Goal: Information Seeking & Learning: Learn about a topic

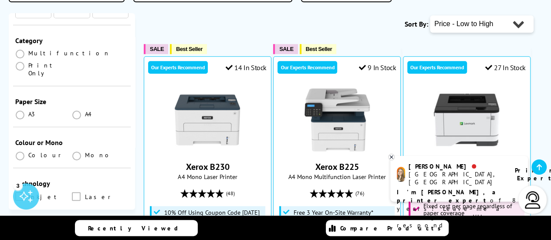
scroll to position [131, 0]
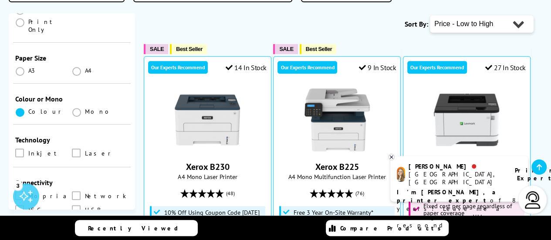
click at [16, 108] on span at bounding box center [20, 112] width 9 height 9
click at [28, 109] on input "radio" at bounding box center [28, 109] width 0 height 0
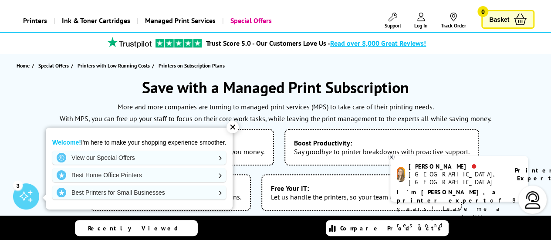
scroll to position [131, 0]
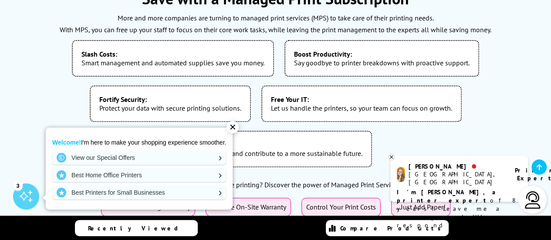
click at [233, 128] on div "✕" at bounding box center [233, 127] width 12 height 12
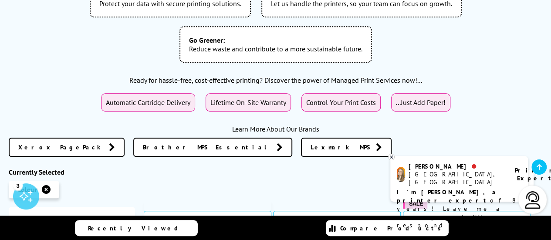
scroll to position [261, 0]
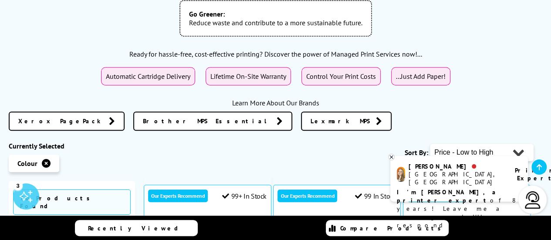
click at [391, 158] on icon at bounding box center [391, 157] width 3 height 3
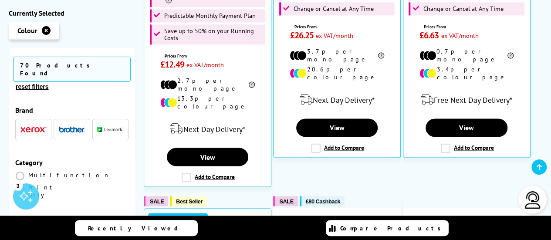
scroll to position [697, 0]
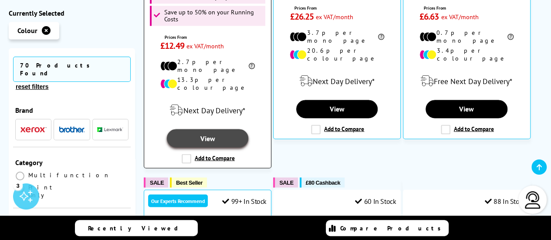
click at [210, 129] on link "View" at bounding box center [207, 138] width 81 height 18
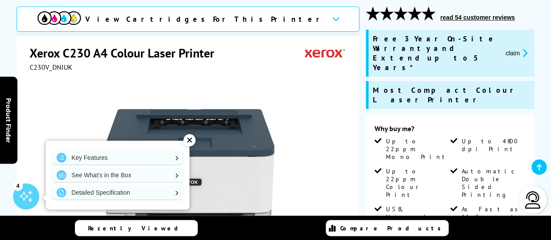
scroll to position [131, 0]
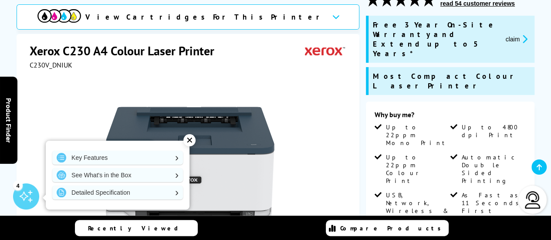
click at [192, 143] on div "✕" at bounding box center [189, 140] width 12 height 12
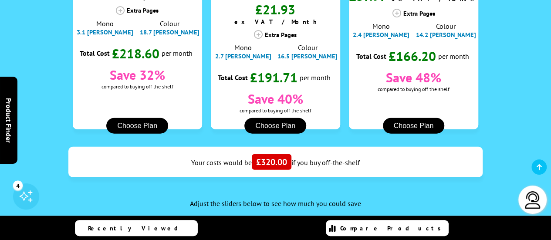
scroll to position [1089, 0]
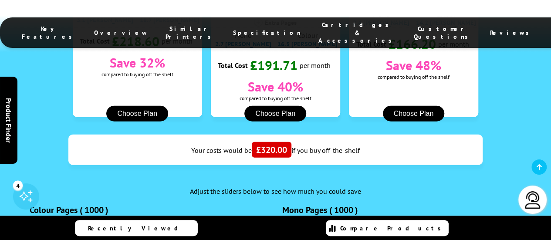
radio input "true"
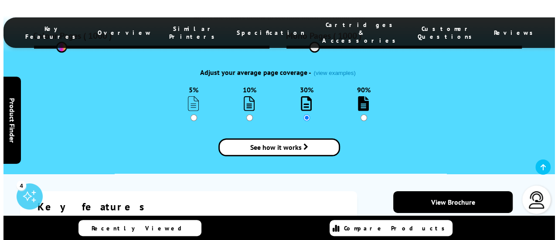
scroll to position [1220, 0]
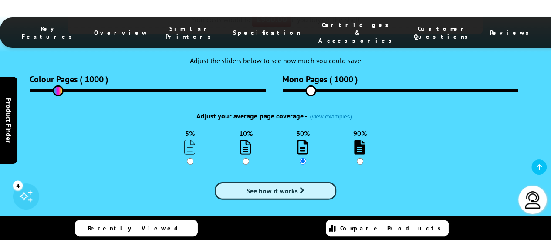
click at [292, 186] on span "See how it works" at bounding box center [272, 190] width 51 height 9
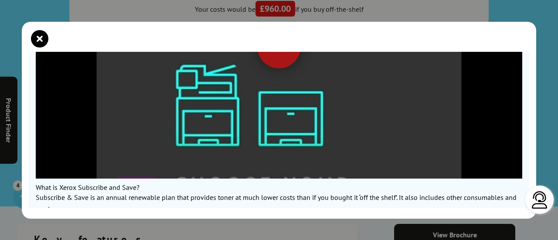
scroll to position [64, 0]
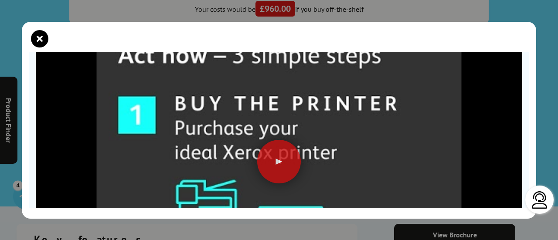
click at [302, 158] on img at bounding box center [279, 164] width 486 height 365
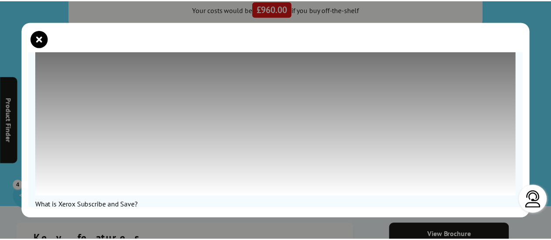
scroll to position [173, 0]
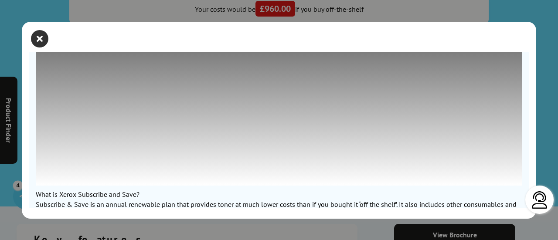
click at [41, 40] on icon "close modal" at bounding box center [39, 38] width 17 height 17
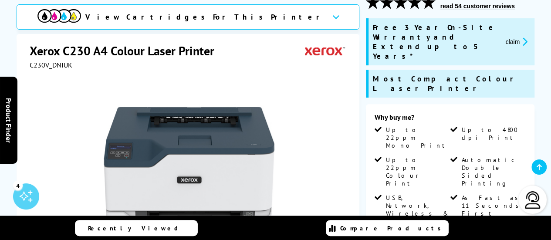
scroll to position [0, 0]
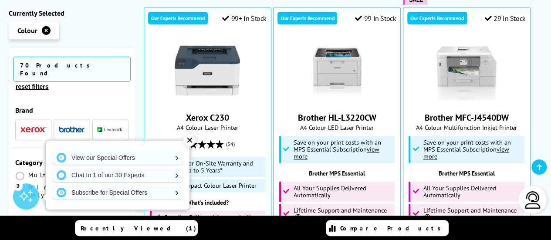
scroll to position [436, 0]
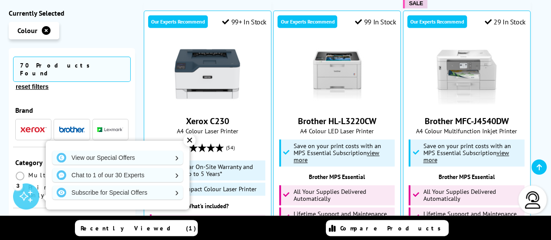
click at [188, 142] on div "✕" at bounding box center [189, 140] width 12 height 12
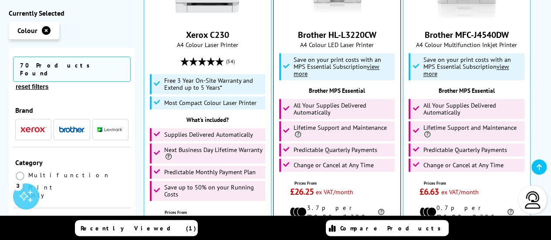
scroll to position [523, 0]
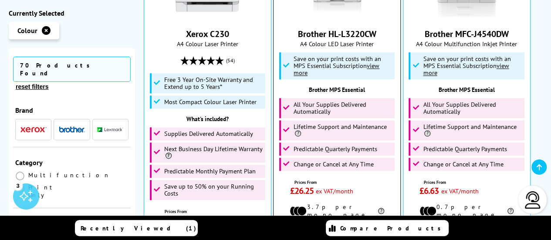
click at [373, 70] on u "view more" at bounding box center [337, 68] width 86 height 15
click at [369, 68] on u "view more" at bounding box center [337, 68] width 86 height 15
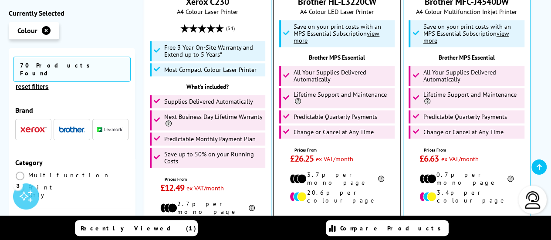
scroll to position [653, 0]
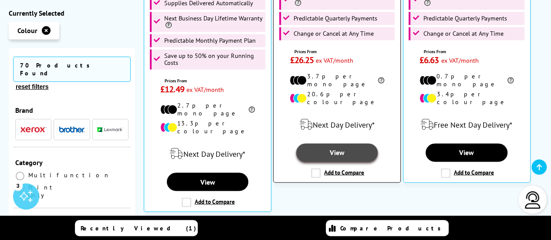
click at [346, 143] on link "View" at bounding box center [336, 152] width 81 height 18
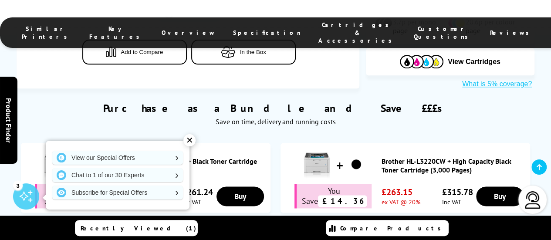
scroll to position [523, 0]
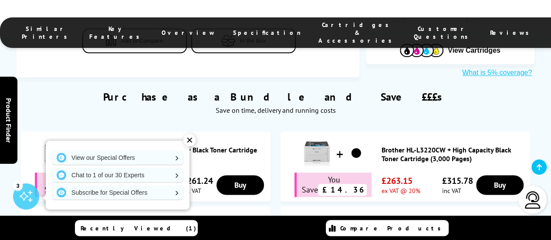
click at [186, 139] on div "✕" at bounding box center [189, 140] width 12 height 12
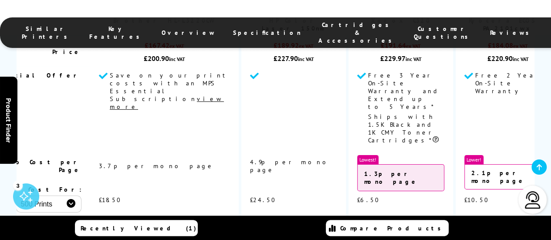
scroll to position [1350, 0]
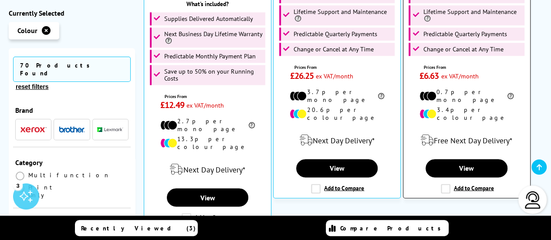
scroll to position [645, 0]
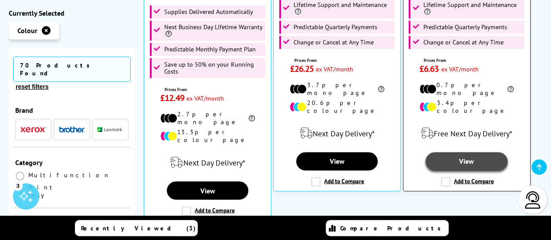
click at [470, 152] on link "View" at bounding box center [466, 161] width 81 height 18
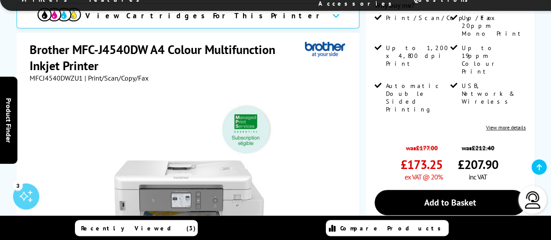
scroll to position [87, 0]
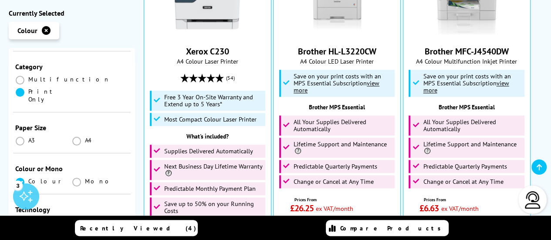
scroll to position [131, 0]
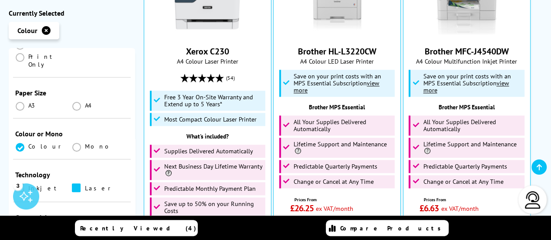
click at [74, 183] on span at bounding box center [76, 187] width 9 height 9
click at [85, 185] on input "checkbox" at bounding box center [85, 185] width 0 height 0
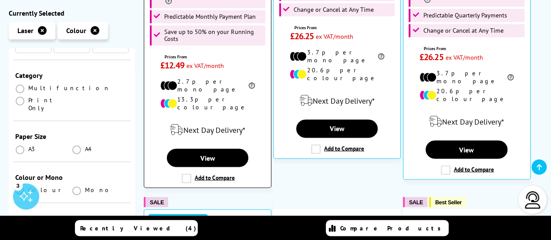
scroll to position [697, 0]
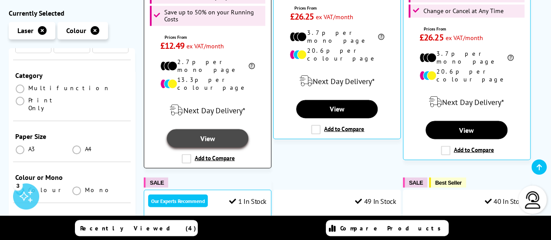
click at [211, 130] on link "View" at bounding box center [207, 138] width 81 height 18
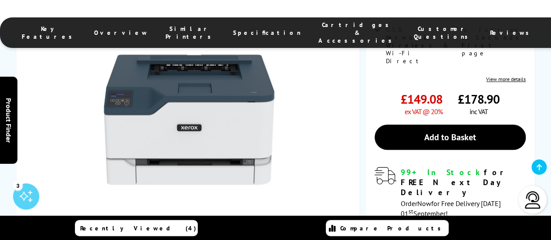
scroll to position [305, 0]
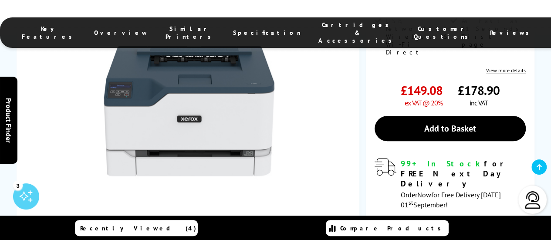
click at [524, 231] on icon at bounding box center [525, 236] width 11 height 11
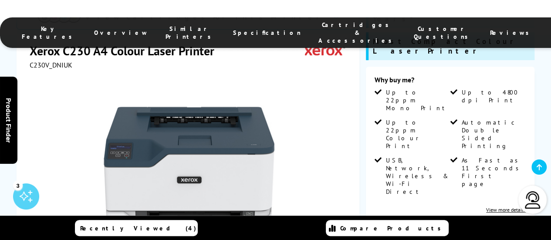
scroll to position [174, 0]
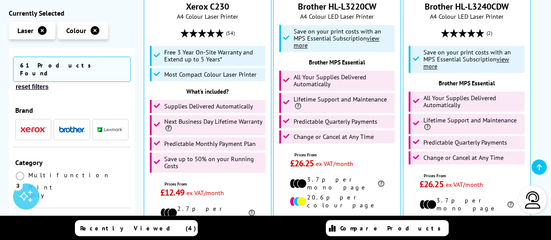
scroll to position [558, 0]
